Goal: Information Seeking & Learning: Learn about a topic

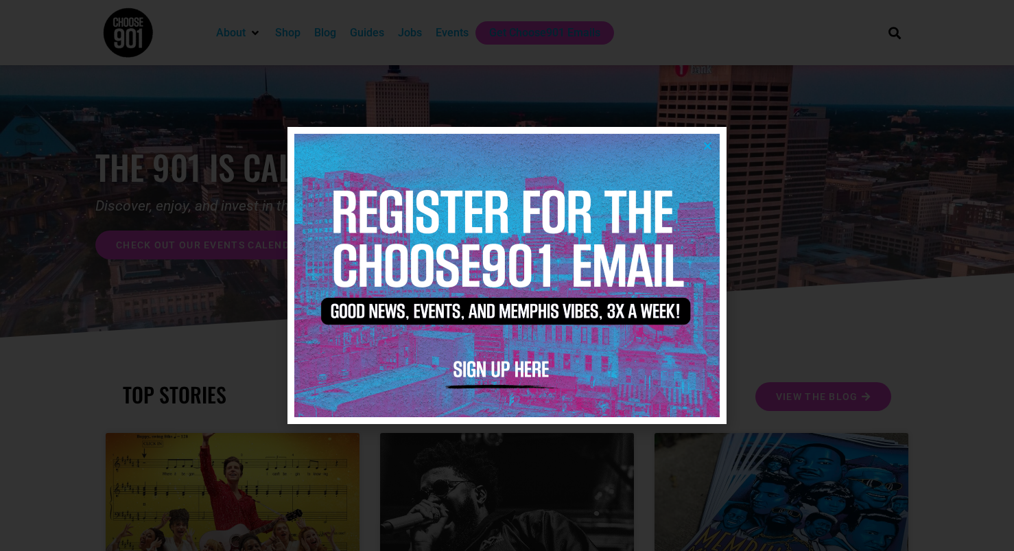
click at [702, 145] on img at bounding box center [506, 275] width 425 height 283
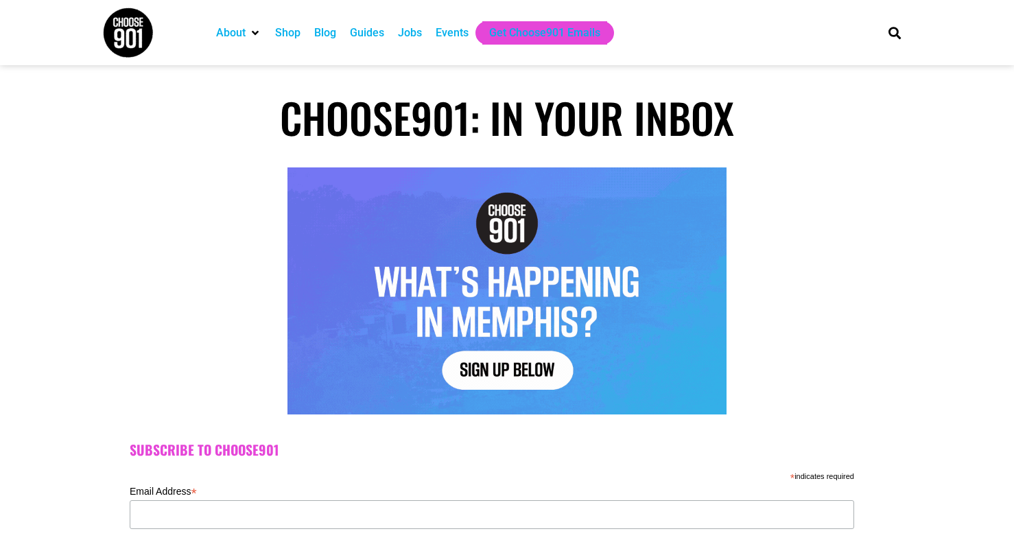
click at [407, 34] on div "Jobs" at bounding box center [410, 33] width 24 height 16
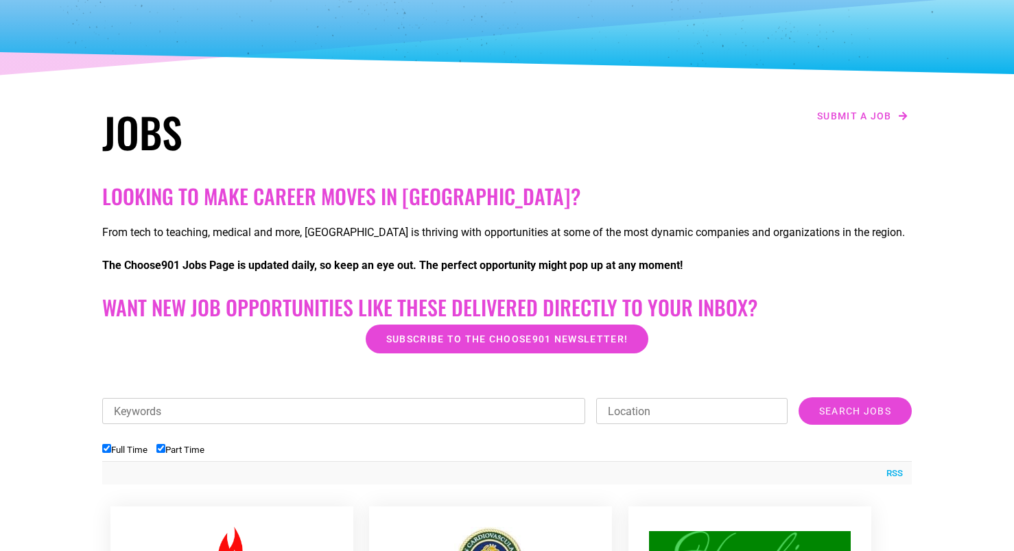
scroll to position [267, 0]
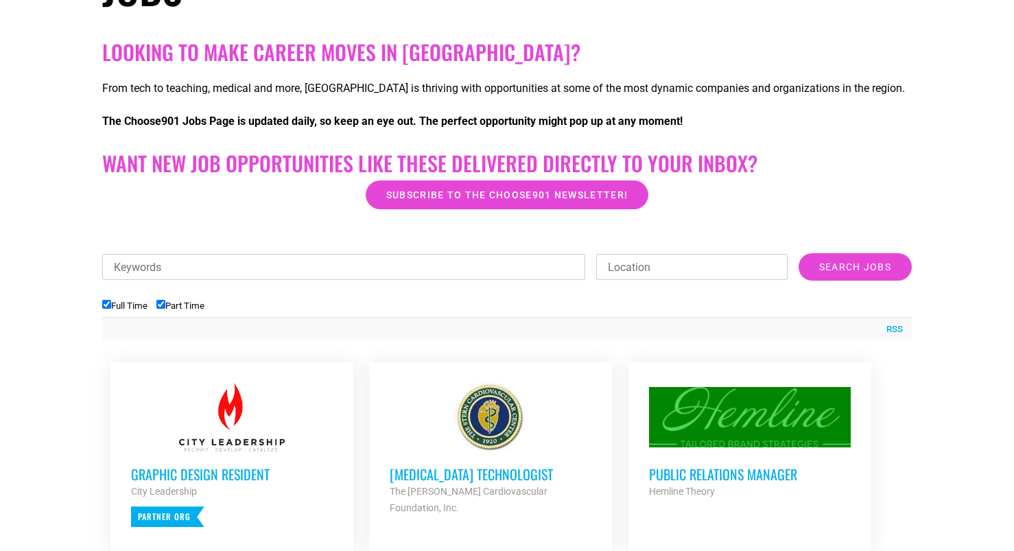
click at [640, 265] on input "Location" at bounding box center [691, 267] width 191 height 26
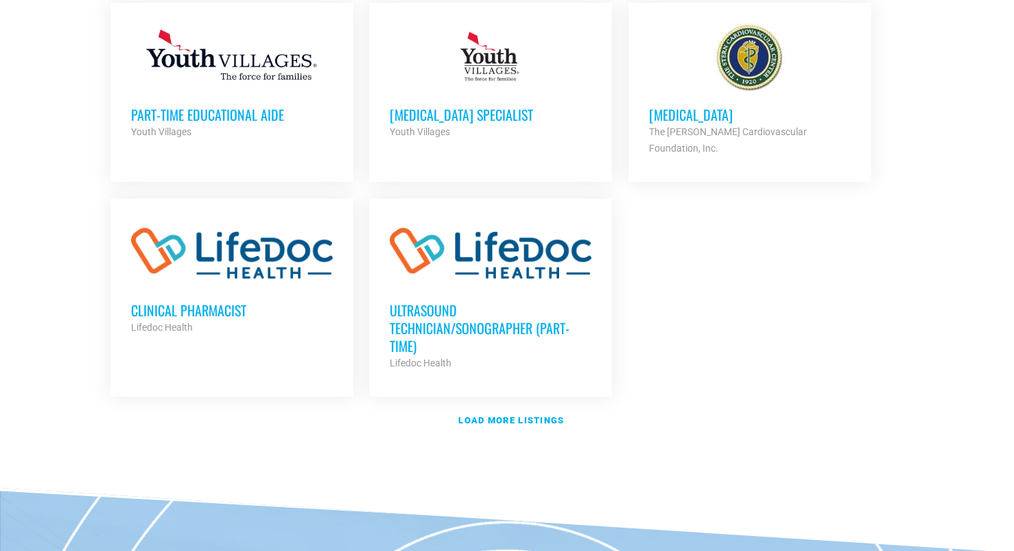
scroll to position [1648, 0]
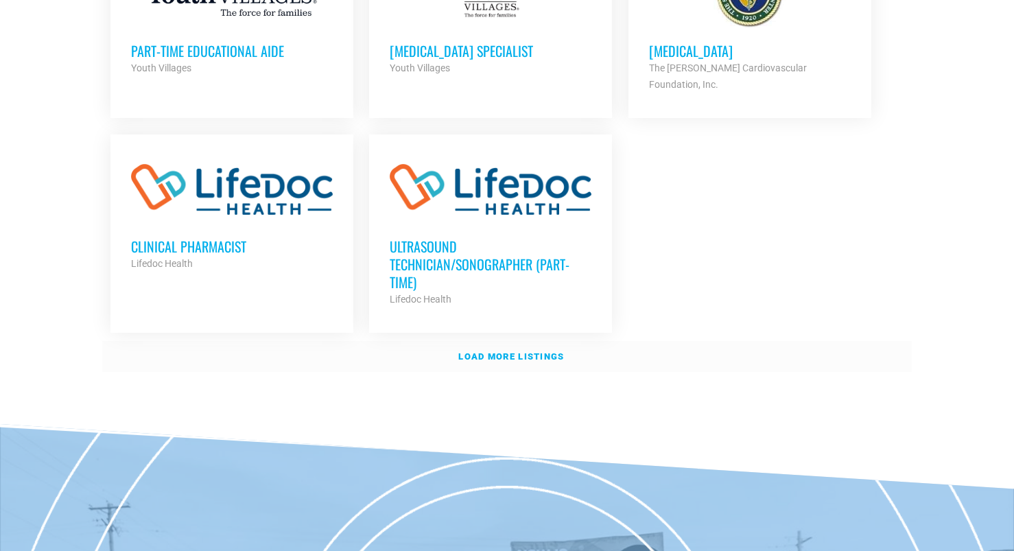
click at [513, 351] on strong "Load more listings" at bounding box center [511, 356] width 106 height 10
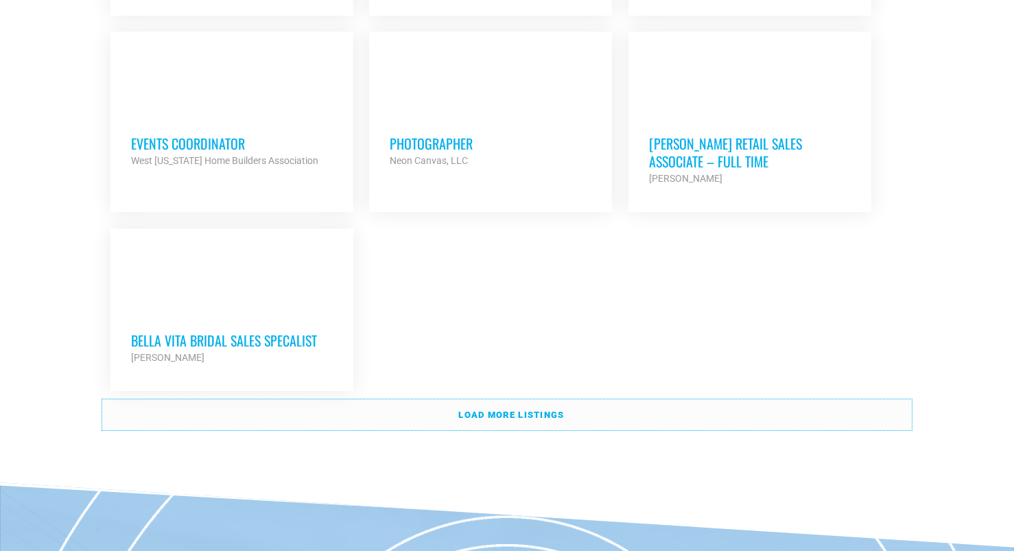
scroll to position [2967, 0]
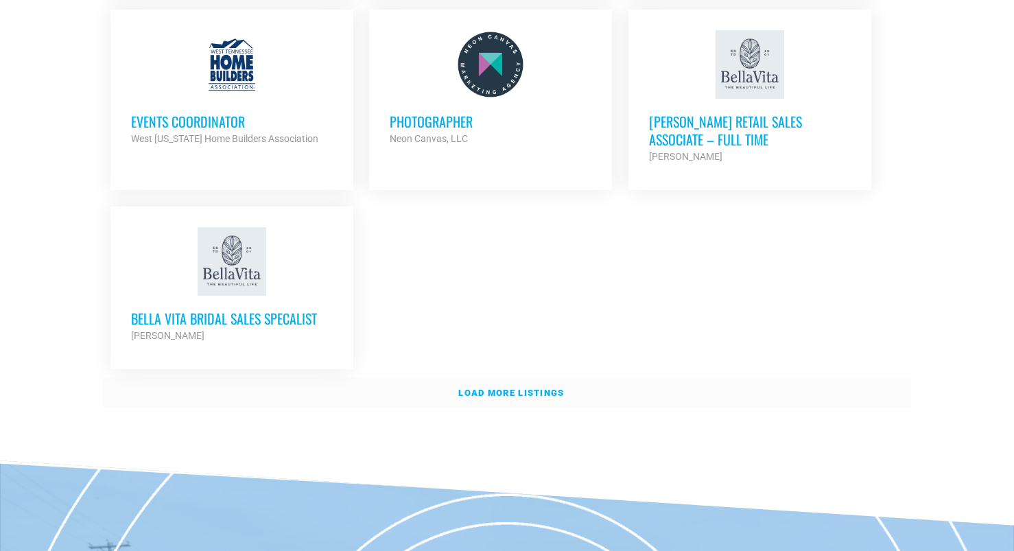
click at [493, 388] on strong "Load more listings" at bounding box center [511, 393] width 106 height 10
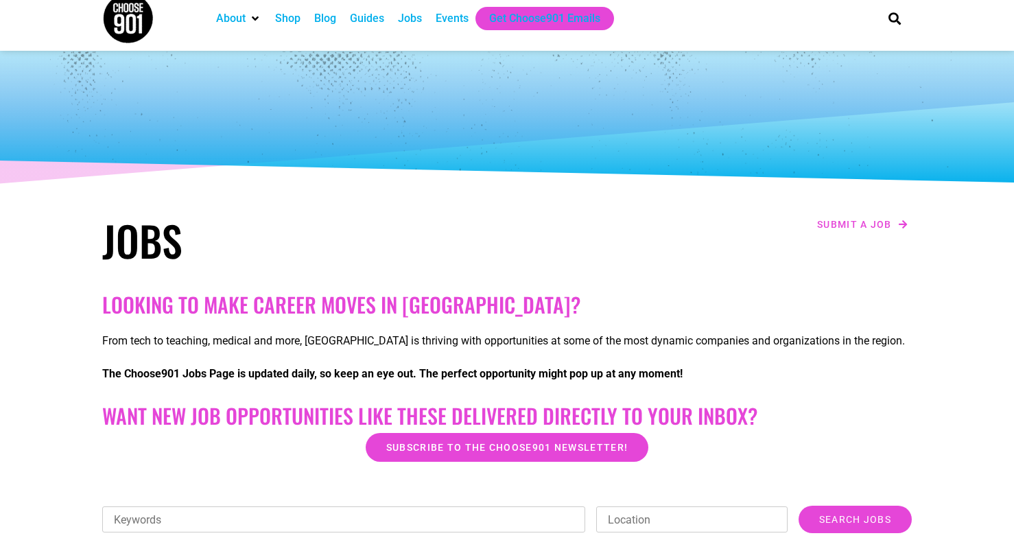
scroll to position [0, 0]
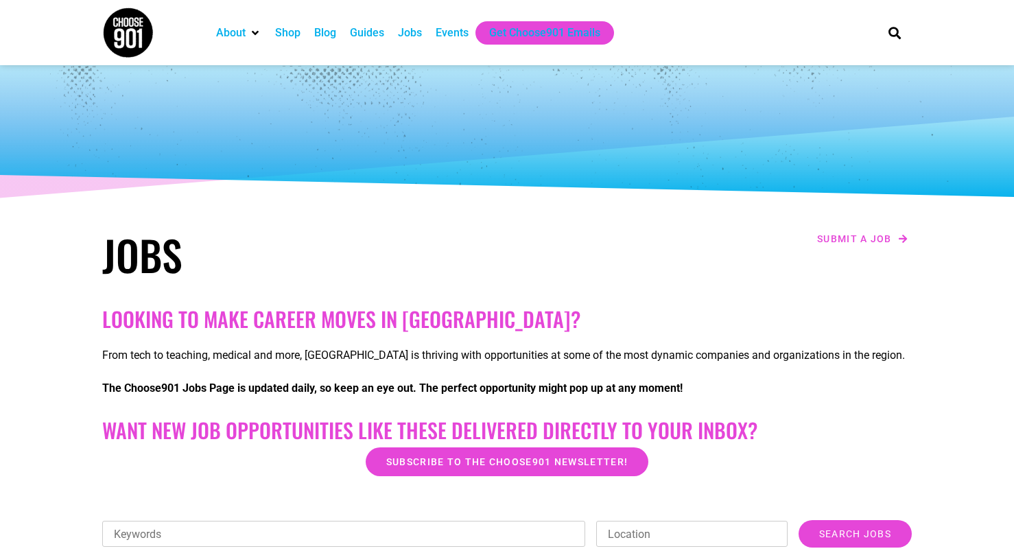
click at [442, 32] on div "Events" at bounding box center [452, 33] width 33 height 16
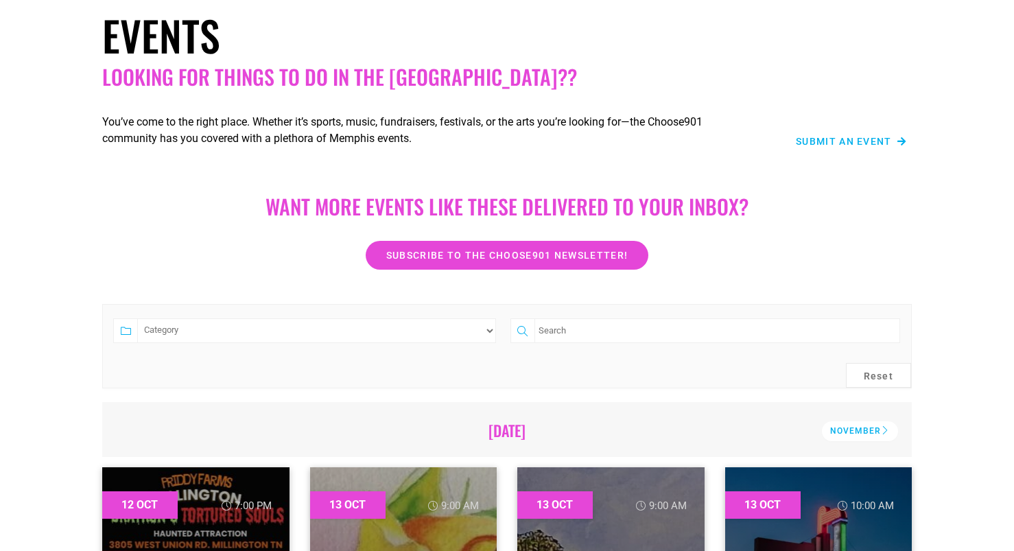
scroll to position [123, 0]
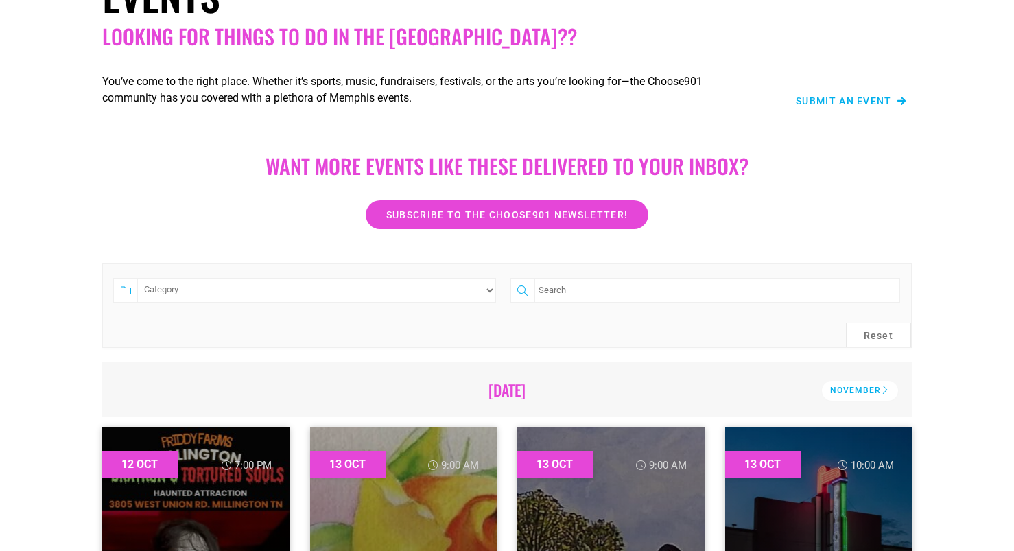
click at [759, 296] on input "search" at bounding box center [718, 290] width 366 height 25
click at [839, 187] on div "Want more EVENTS LIKE THESE DELIVERED TO YOUR INBOX?" at bounding box center [507, 166] width 782 height 59
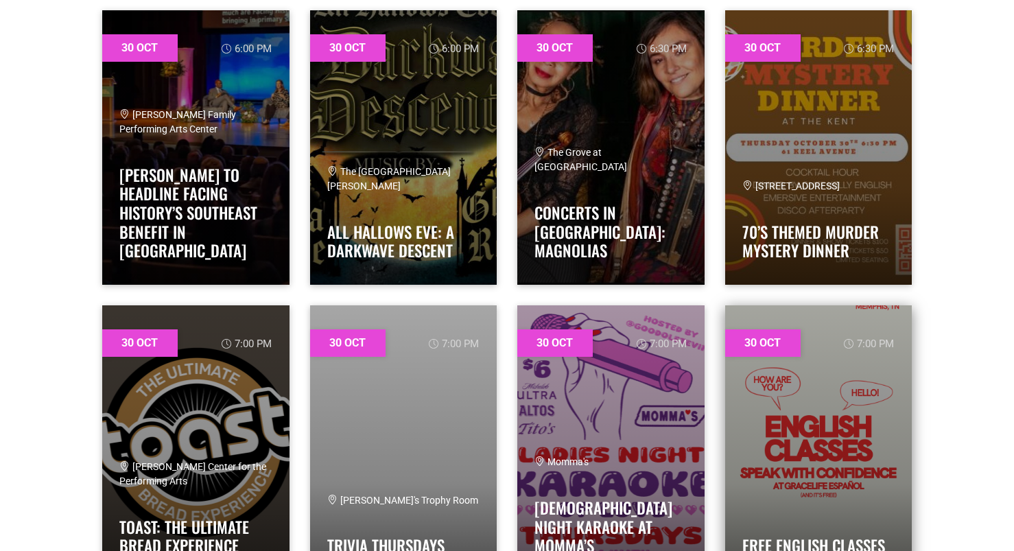
scroll to position [27367, 0]
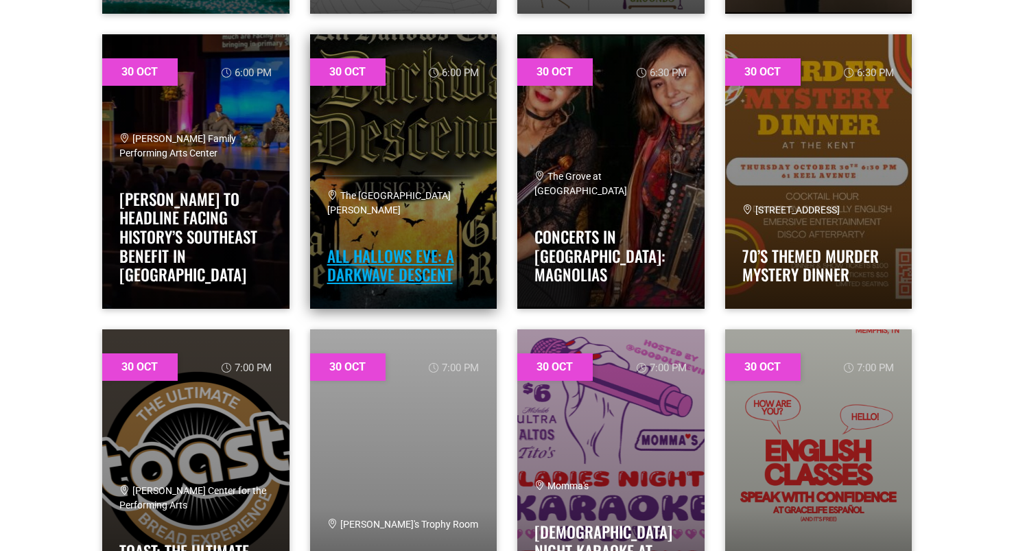
click at [378, 275] on link "All Hallows Eve: A Darkwave Descent" at bounding box center [390, 265] width 127 height 43
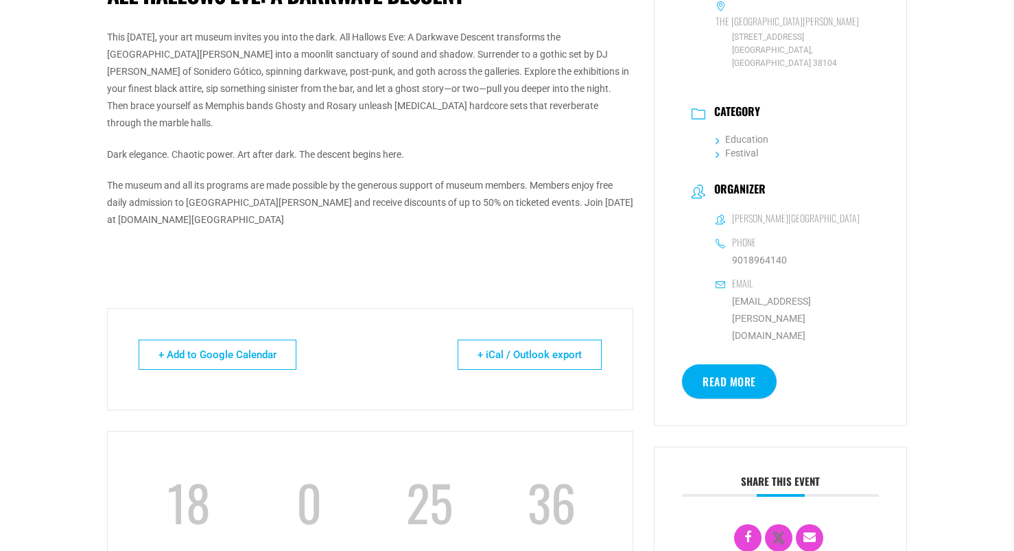
scroll to position [414, 0]
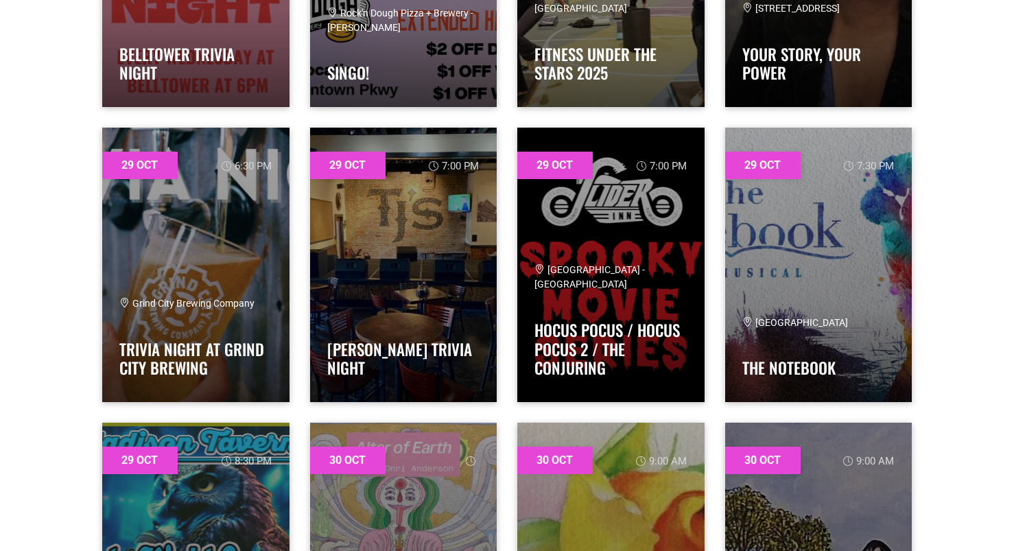
scroll to position [26049, 0]
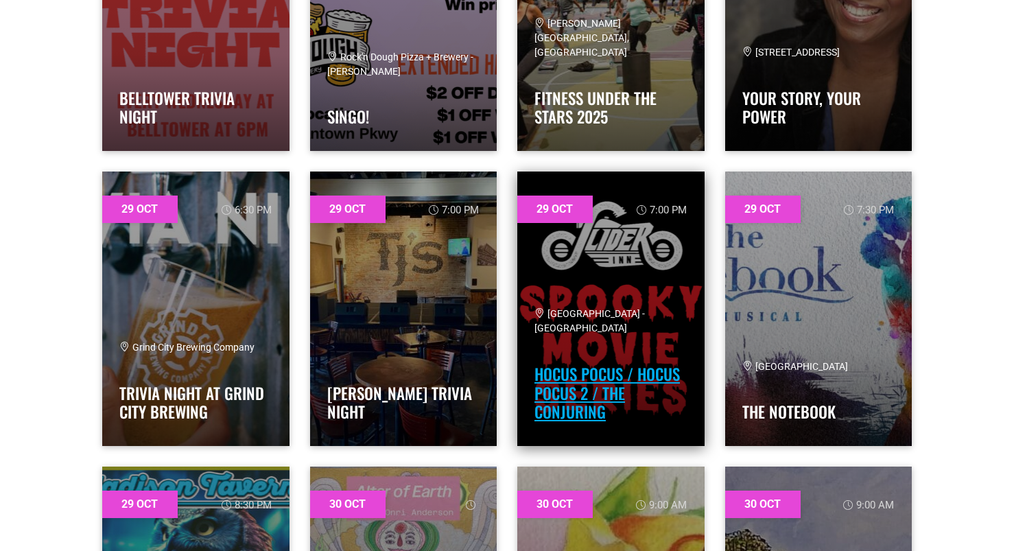
click at [600, 382] on link "Hocus Pocus / Hocus Pocus 2 / The Conjuring" at bounding box center [607, 392] width 145 height 61
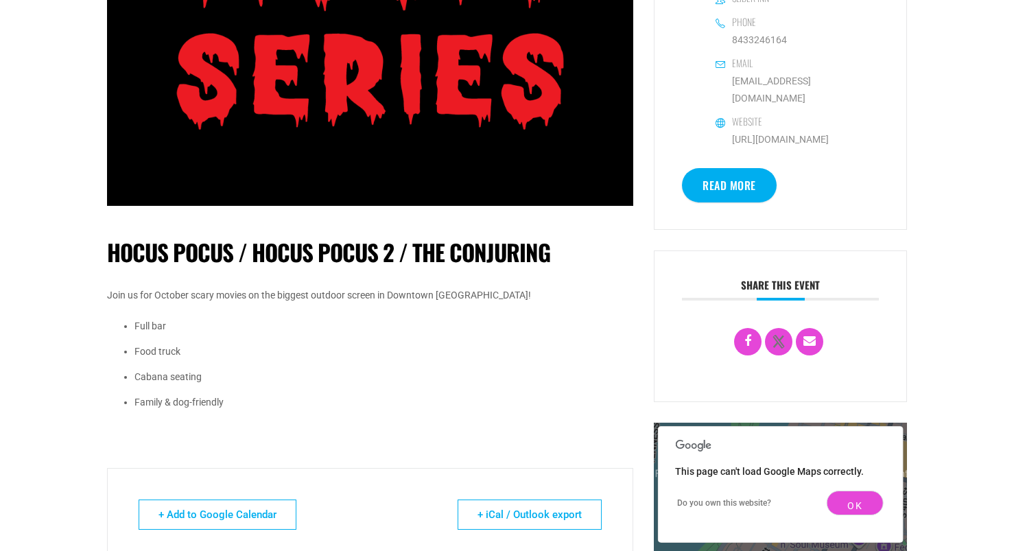
scroll to position [586, 0]
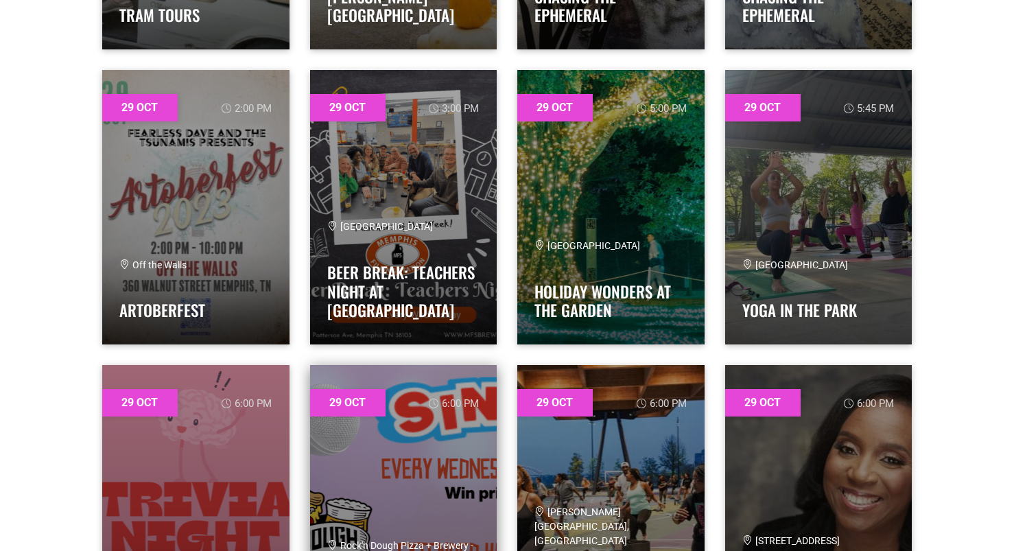
scroll to position [25553, 0]
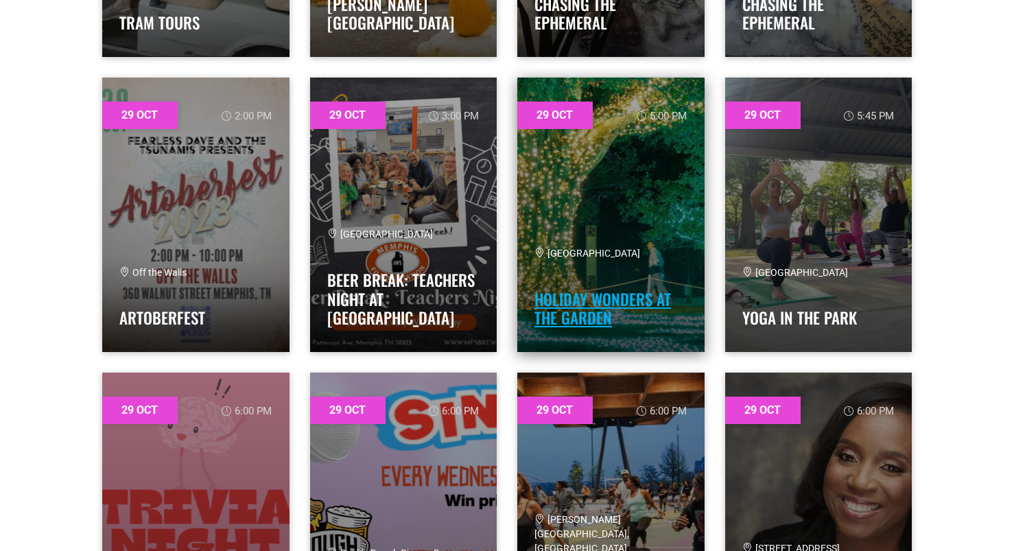
click at [588, 325] on link "Holiday Wonders at the Garden" at bounding box center [603, 309] width 137 height 43
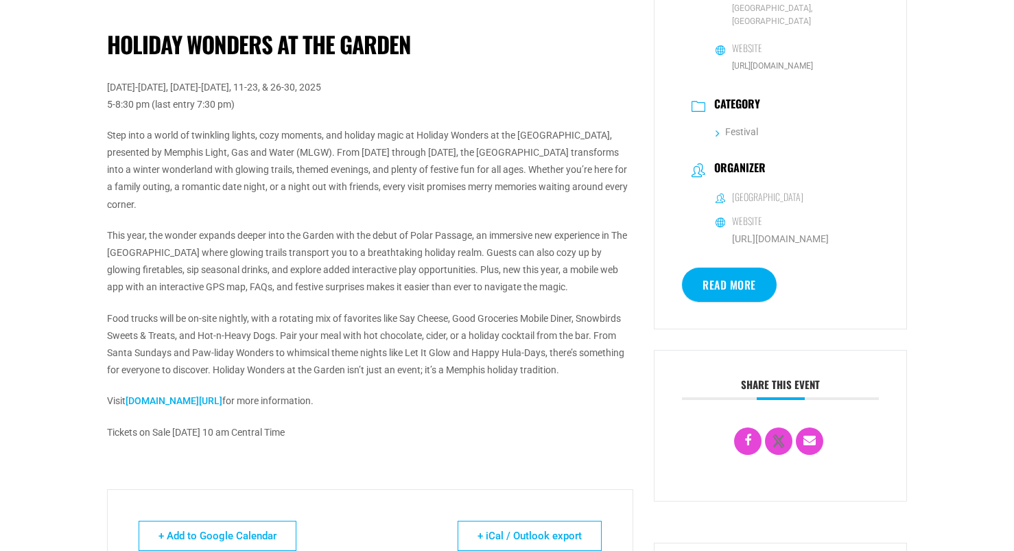
scroll to position [362, 0]
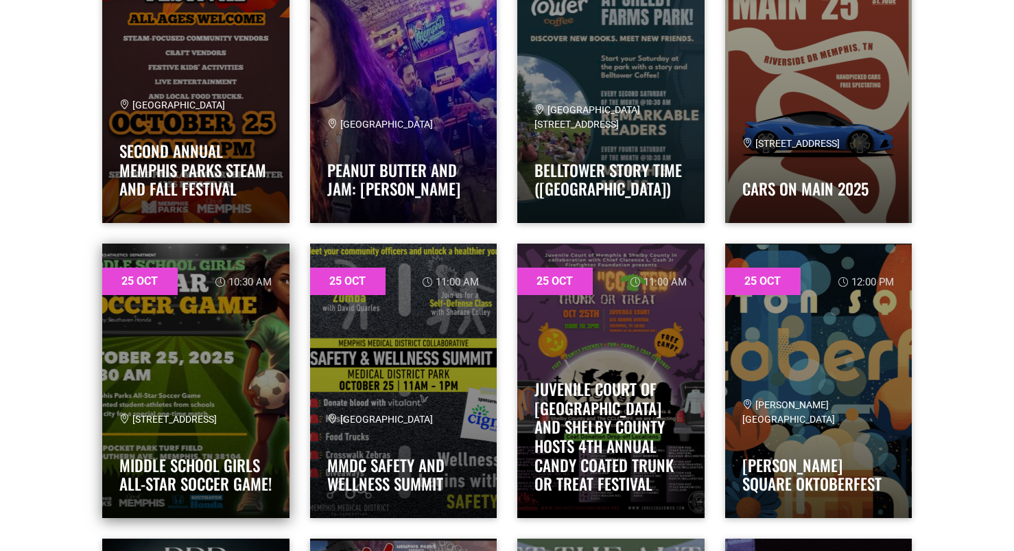
scroll to position [20367, 0]
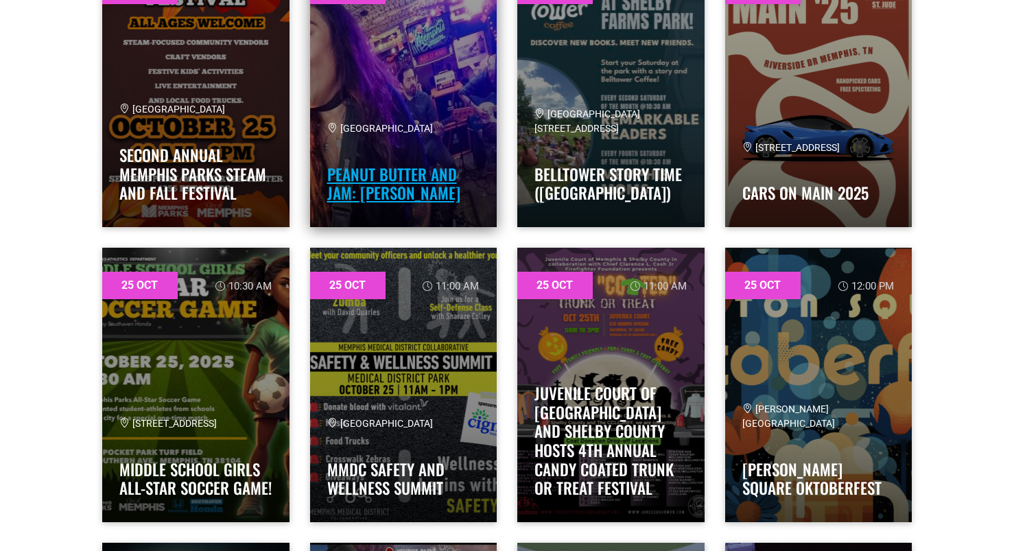
click at [409, 183] on link "Peanut Butter and Jam: [PERSON_NAME]" at bounding box center [393, 184] width 133 height 43
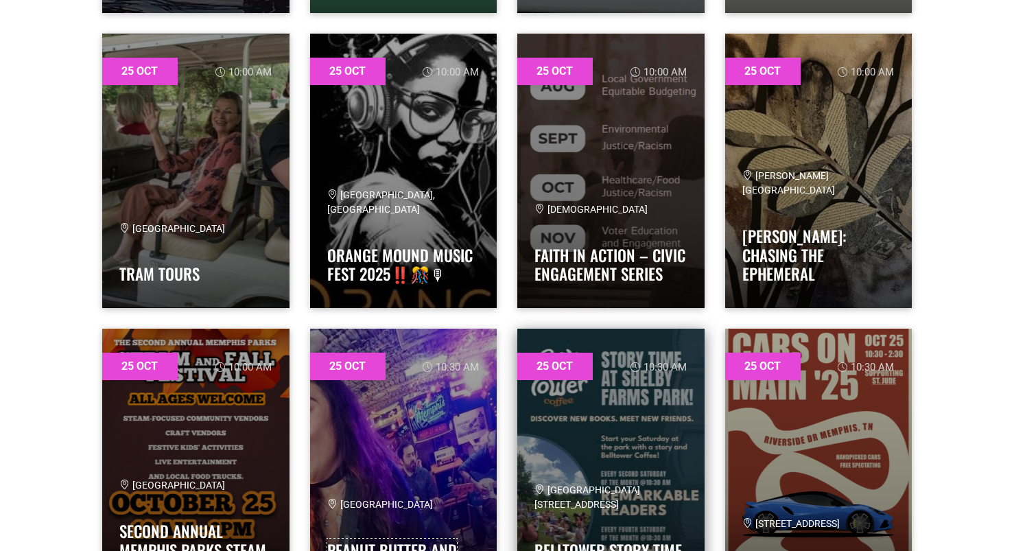
scroll to position [19944, 0]
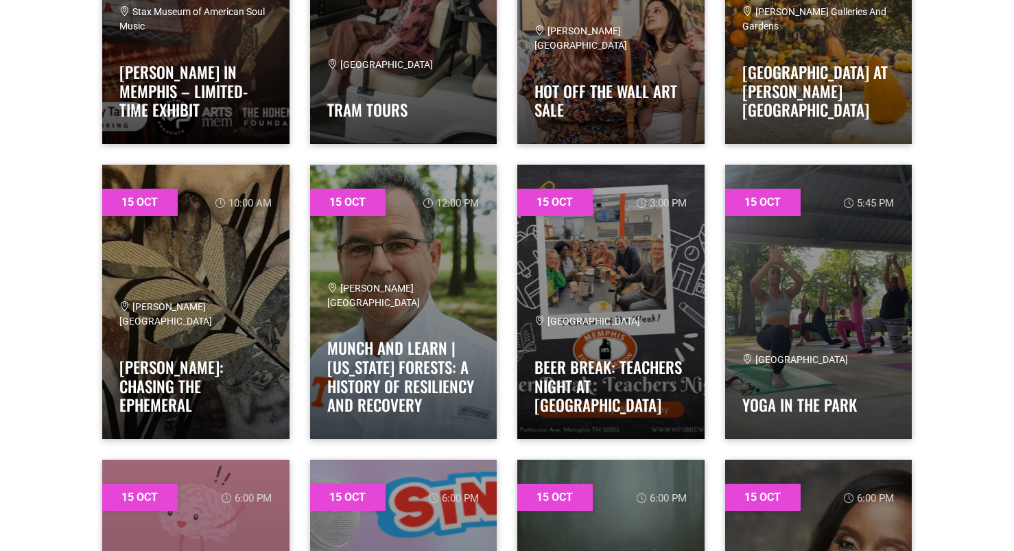
scroll to position [3117, 0]
